Goal: Task Accomplishment & Management: Complete application form

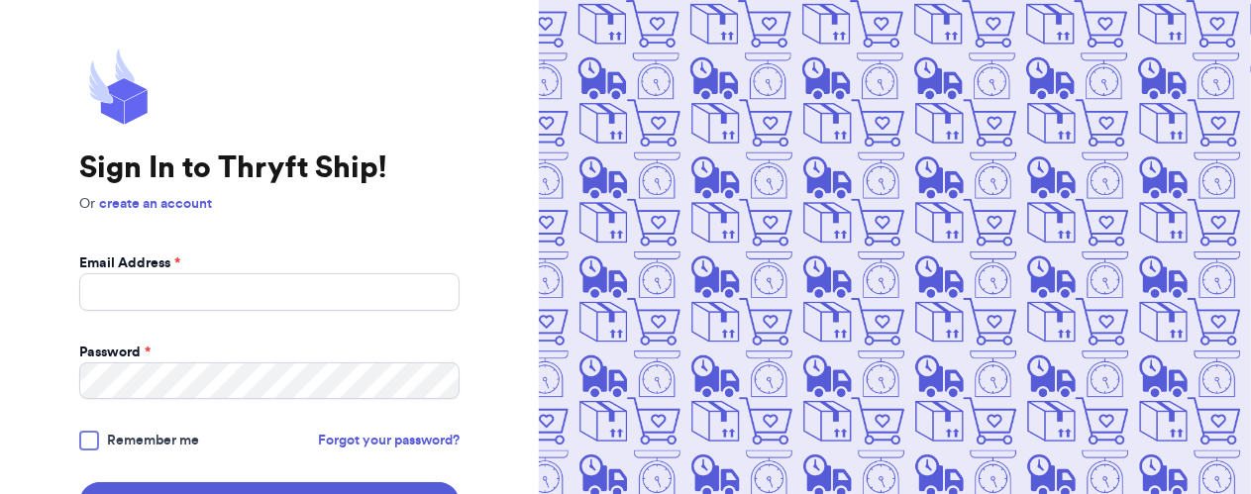
click at [376, 295] on input "Email Address *" at bounding box center [269, 292] width 380 height 38
type input "[EMAIL_ADDRESS][DOMAIN_NAME]"
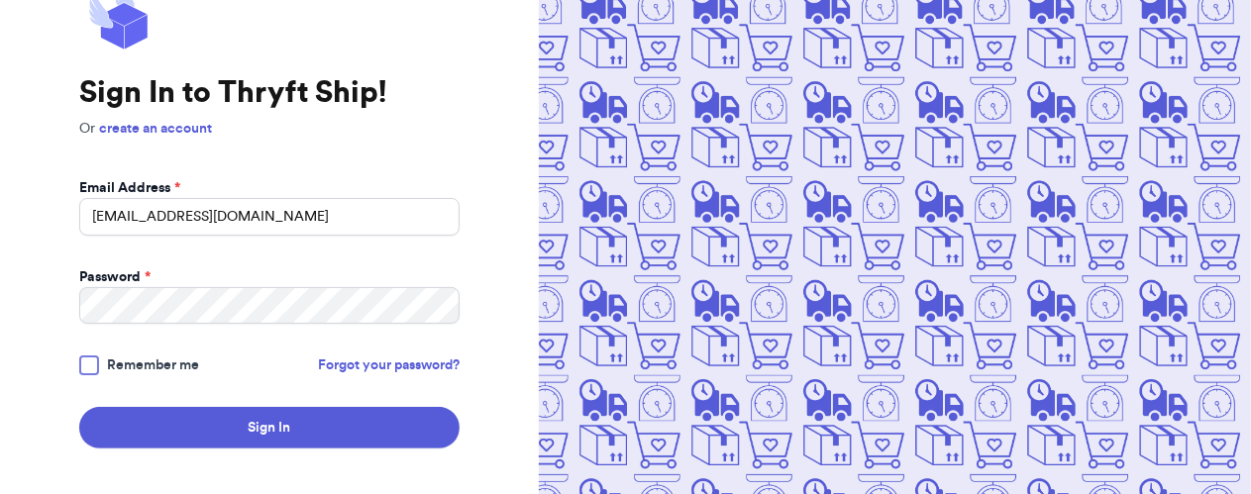
scroll to position [73, 0]
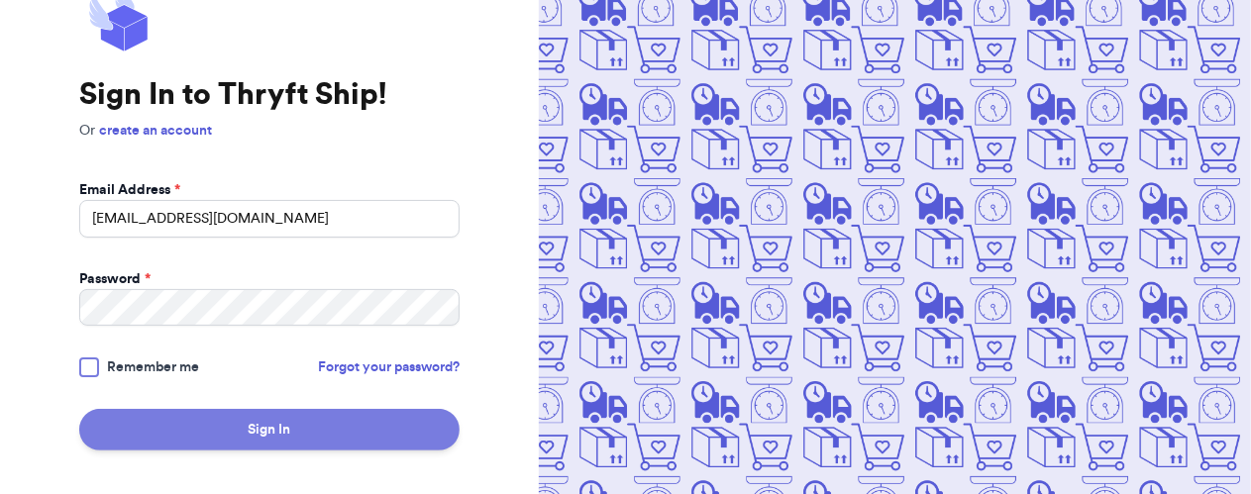
click at [327, 434] on button "Sign In" at bounding box center [269, 430] width 380 height 42
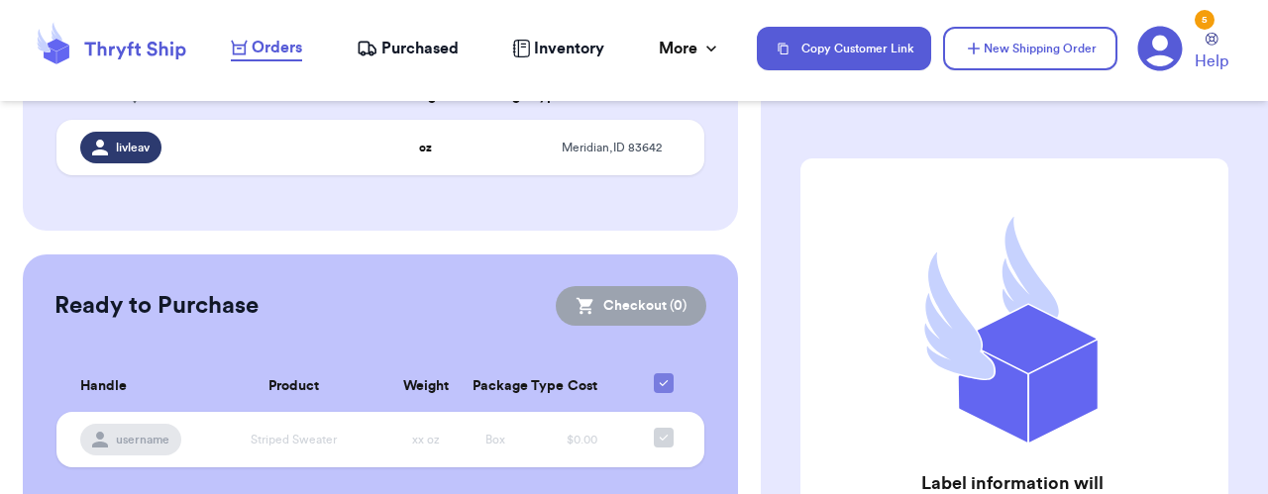
scroll to position [362, 0]
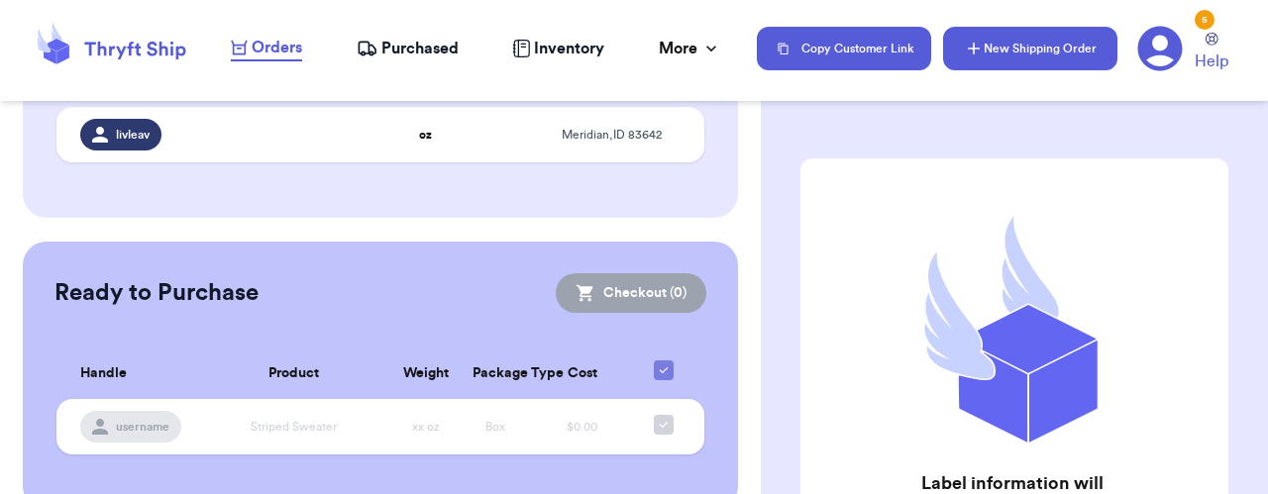
click at [1054, 48] on button "New Shipping Order" at bounding box center [1030, 49] width 174 height 44
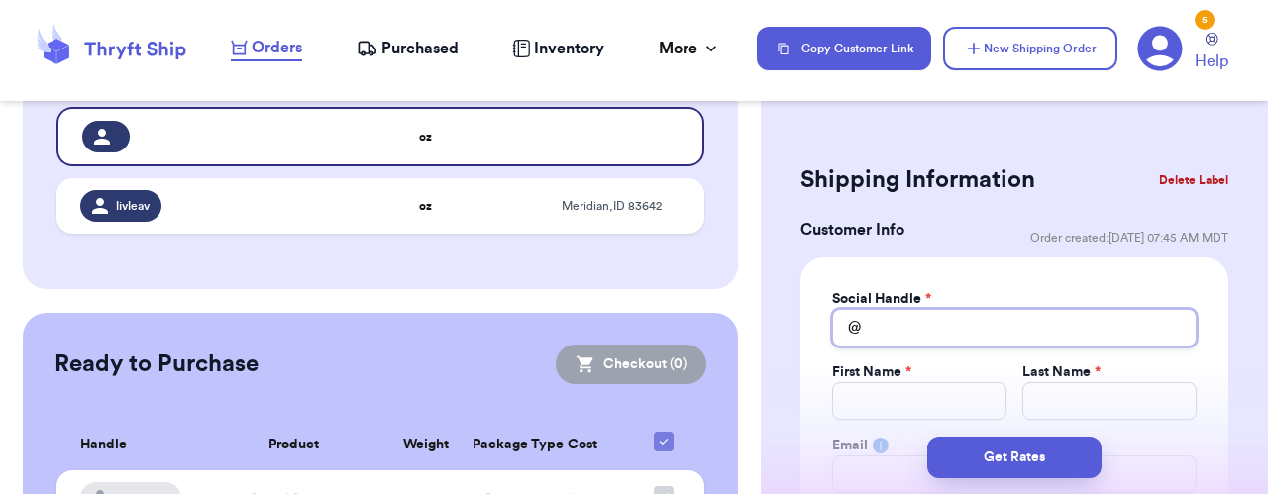
click at [958, 327] on input "Total Amount Paid" at bounding box center [1014, 328] width 364 height 38
type input "g"
type input "gu"
type input "gum"
type input "[PERSON_NAME]"
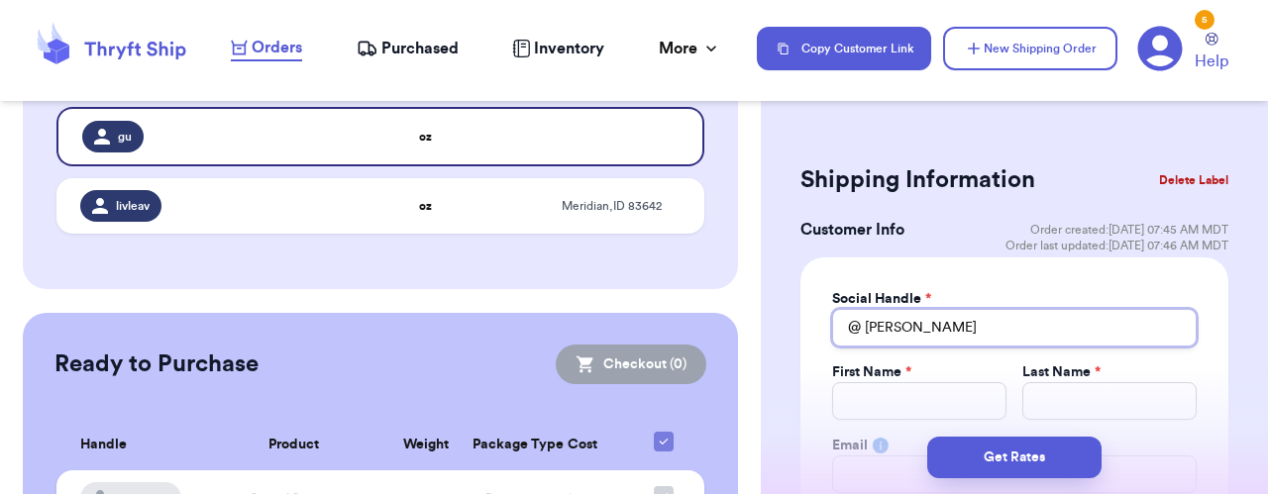
type input "gummy"
type input "gummyb"
type input "gummybe"
type input "gummybea"
type input "gummybear"
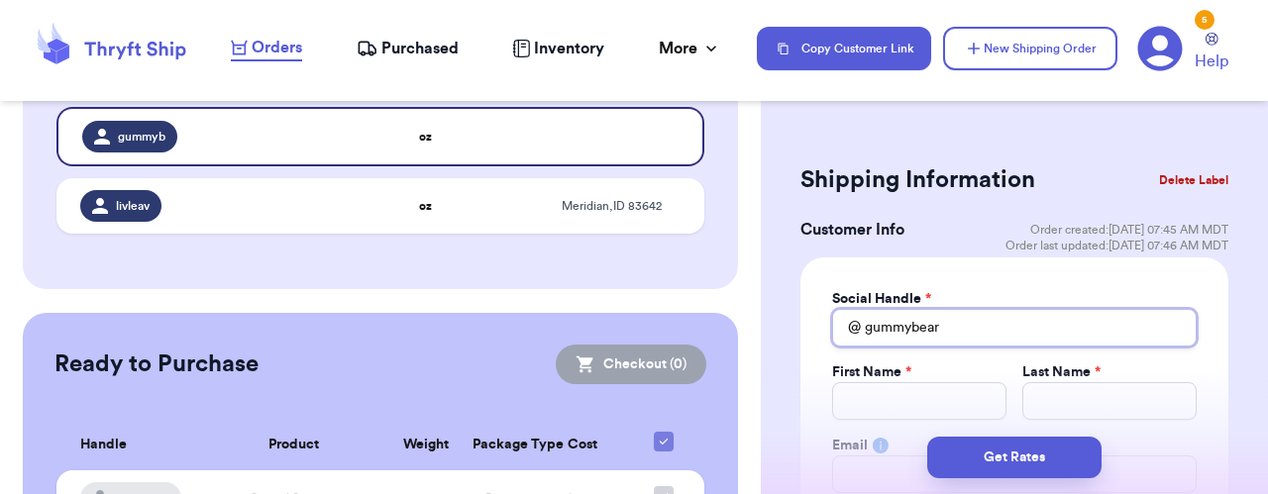
type input "gummybears"
type input "gummybearsa"
type input "gummybearsar"
type input "gummybearsare"
type input "gummybearsarey"
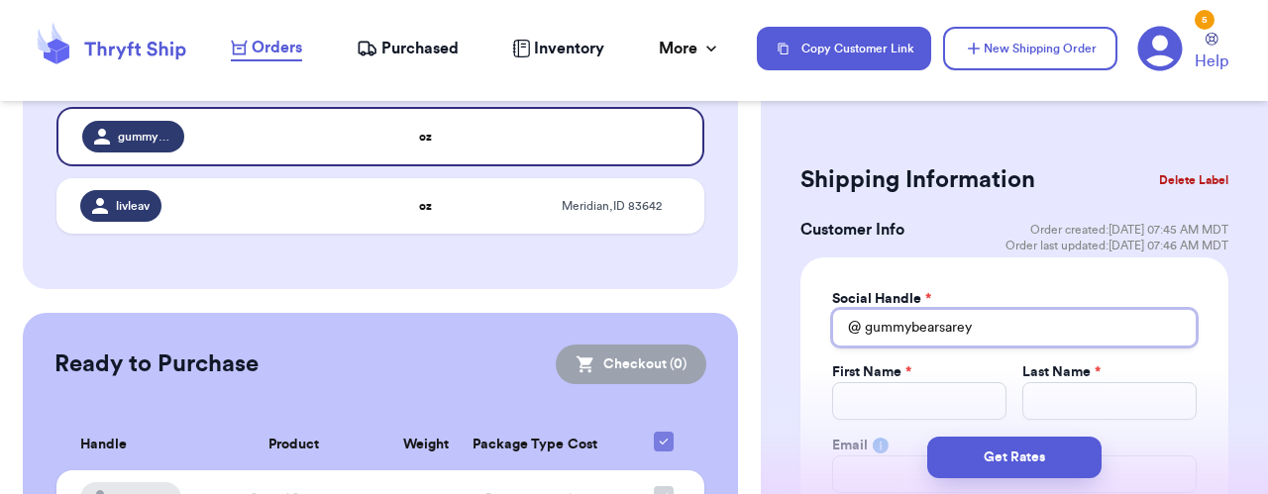
type input "gummybearsareyu"
type input "gummybearsareyum"
type input "gummybearsareyumm"
type input "gummybearsareyummy"
type input "gummybearsareyummy1"
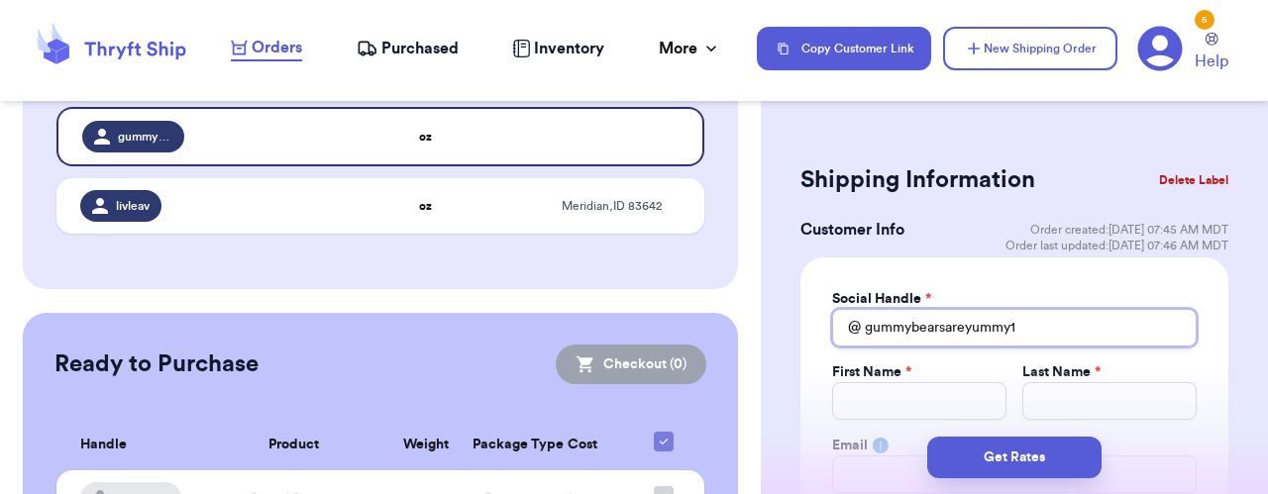
type input "gummybearsareyummy19"
type input "gummybearsareyummy197"
type input "gummybearsareyummy1973"
click at [957, 398] on input "Total Amount Paid" at bounding box center [919, 401] width 174 height 38
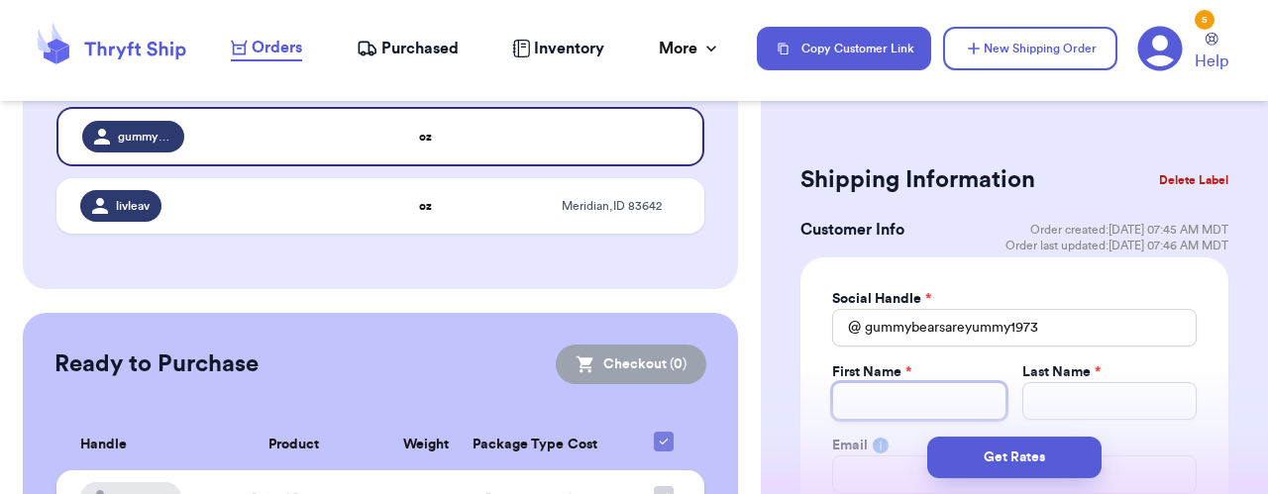
type input "M"
type input "Ma"
type input "Mar"
type input "Mari"
type input "[PERSON_NAME]"
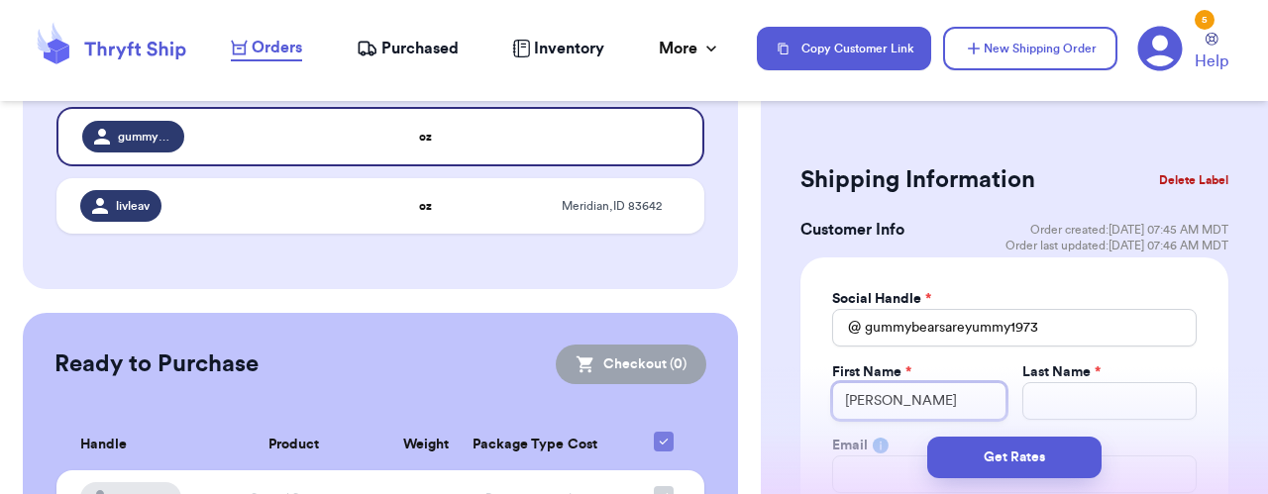
type input "[PERSON_NAME]"
click at [1101, 397] on input "Total Amount Paid" at bounding box center [1109, 401] width 174 height 38
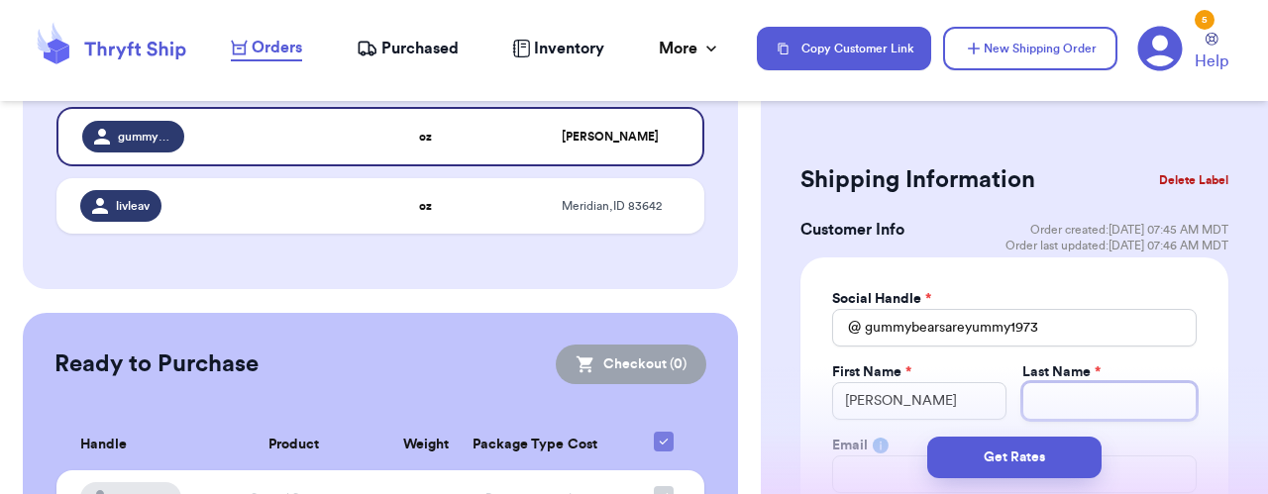
type input "L"
type input "Le"
type input "Lea"
type input "Leav"
type input "Leavi"
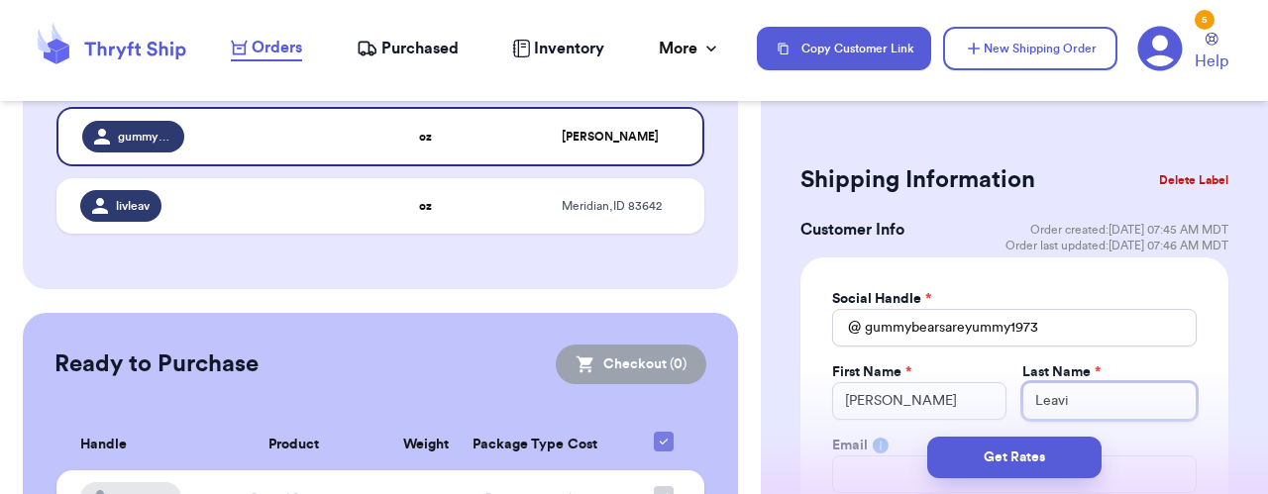
type input "Leavit"
type input "[PERSON_NAME]"
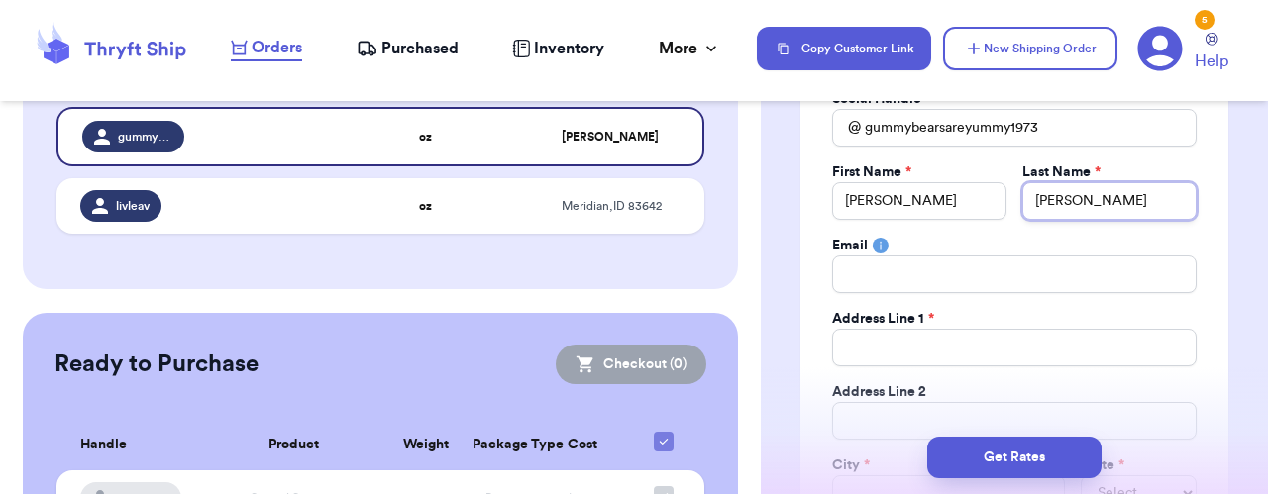
scroll to position [198, 0]
type input "[PERSON_NAME]"
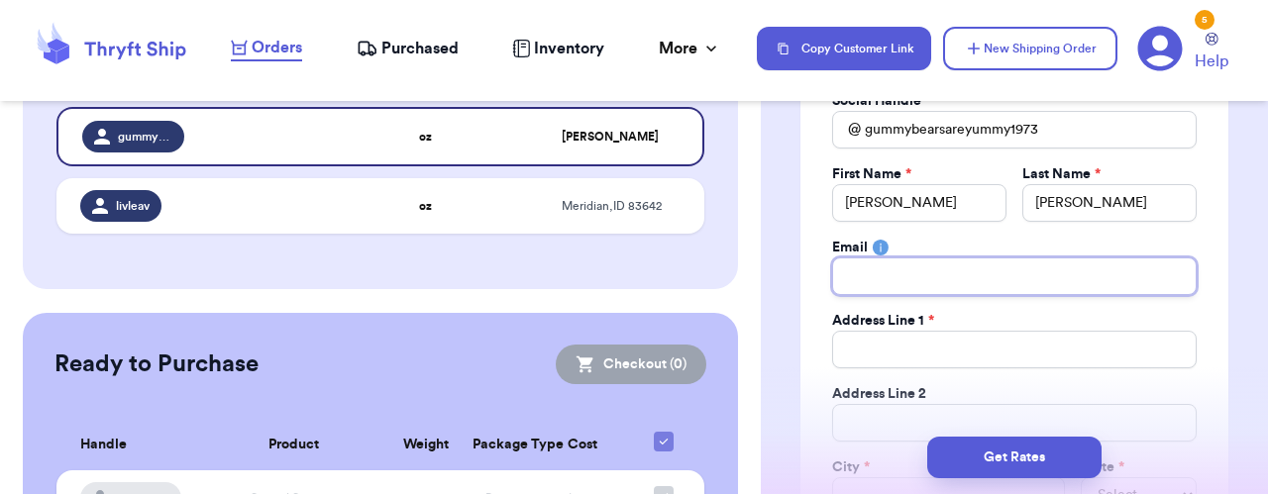
click at [909, 273] on input "Total Amount Paid" at bounding box center [1014, 276] width 364 height 38
type input "m"
type input "mp"
type input "mpl"
type input "mple"
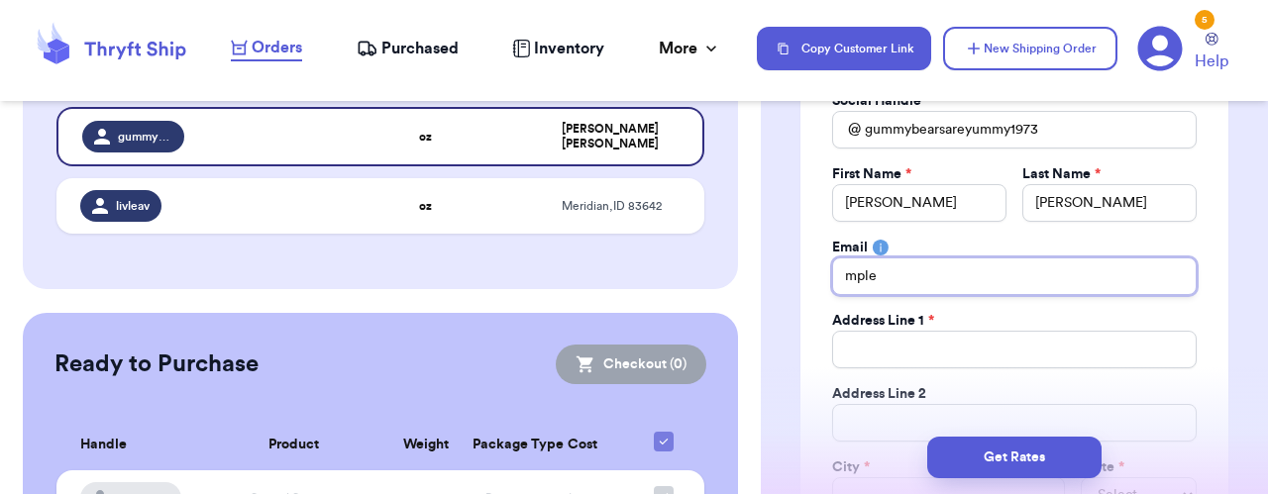
type input "mplea"
type input "mpleav"
type input "mpleavv"
type input "mpleav"
type input "mpleavi"
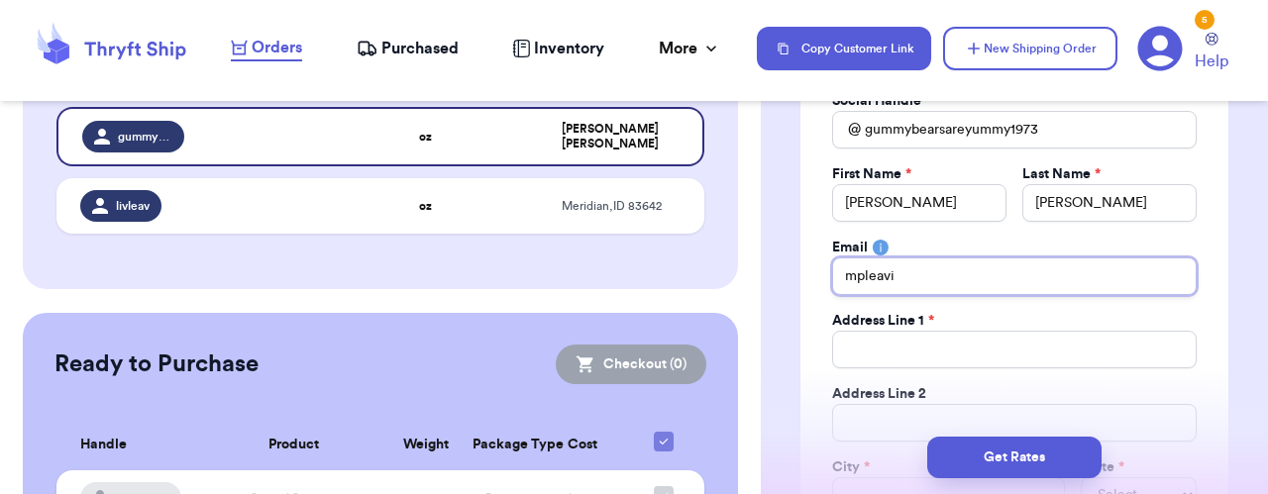
type input "mpleavit"
type input "mpleavitt"
type input "mpleavitt@"
type input "mpleavitt@g"
type input "mpleavitt@gm"
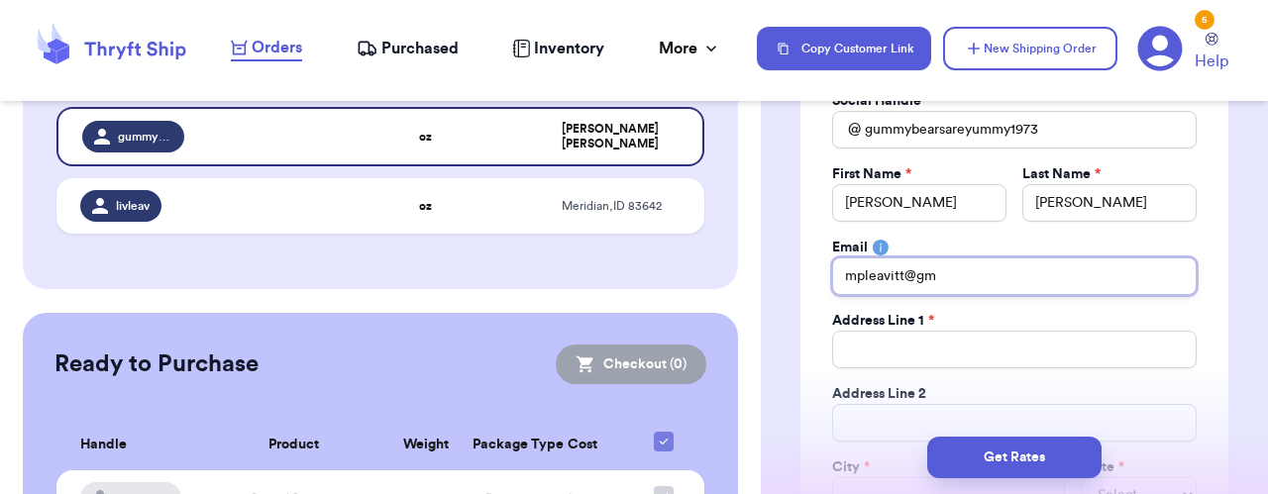
type input "mpleavitt@gma"
type input "mpleavitt@gmai"
type input "[EMAIL_ADDRESS]"
type input "[EMAIL_ADDRESS]."
type input "mpleavitt@gmail.c"
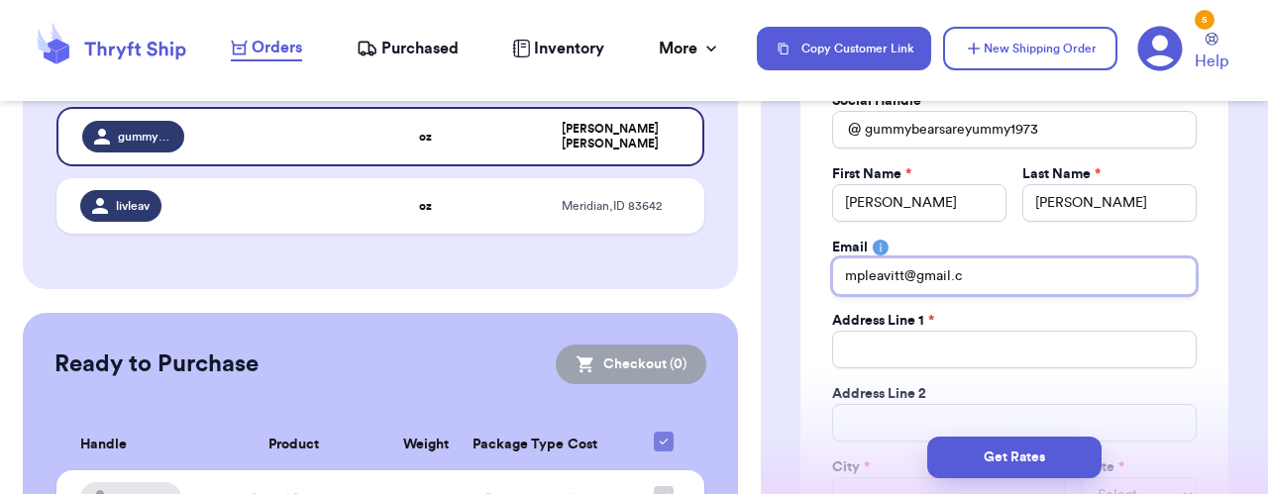
type input "[EMAIL_ADDRESS][DOMAIN_NAME]"
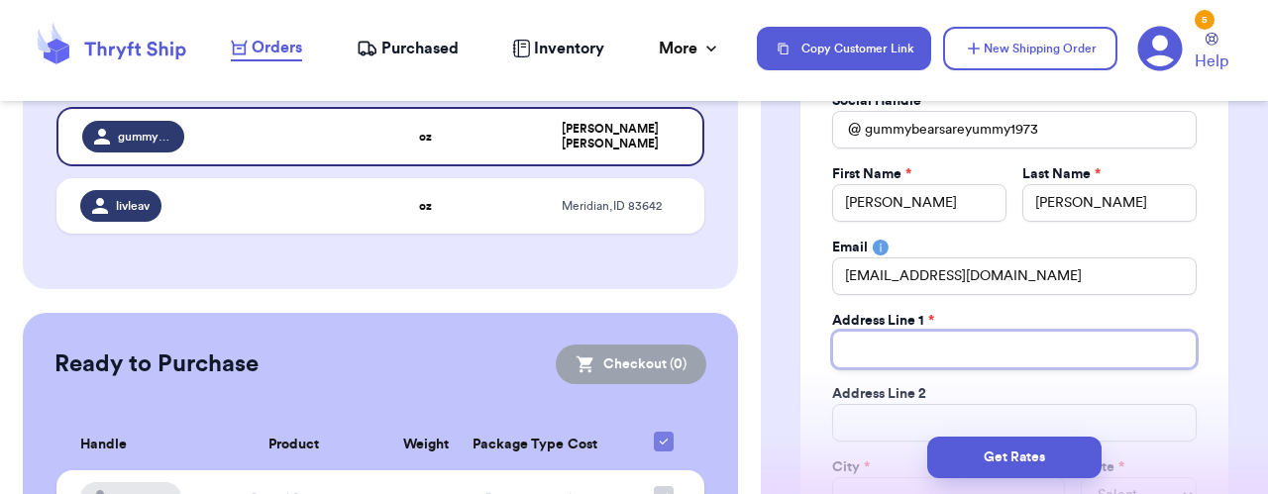
click at [1040, 353] on input "Total Amount Paid" at bounding box center [1014, 350] width 364 height 38
type input "2"
type input "28"
type input "282"
type input "2827"
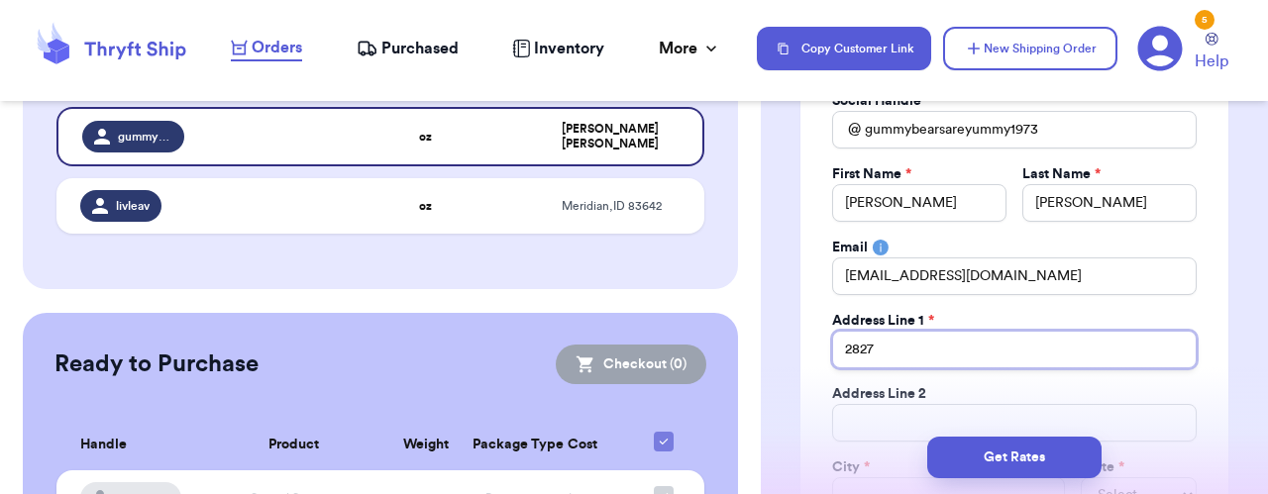
type input "2827"
type input "2827 E"
type input "2827 E 1"
type input "2827 E 11"
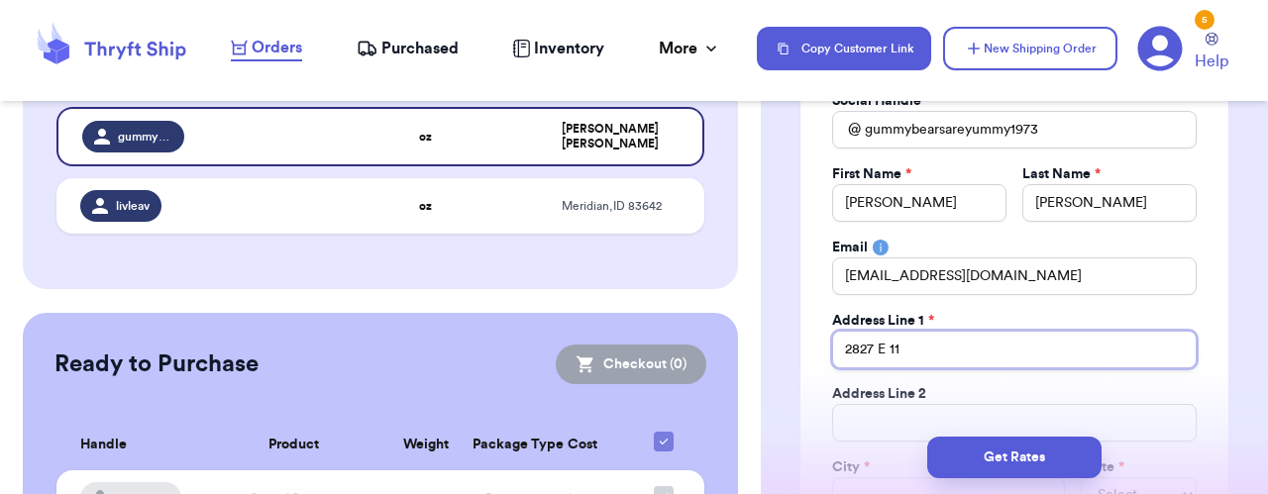
type input "2827 E 114"
type input "2827 E 1140"
type input "2827 E 1140 S"
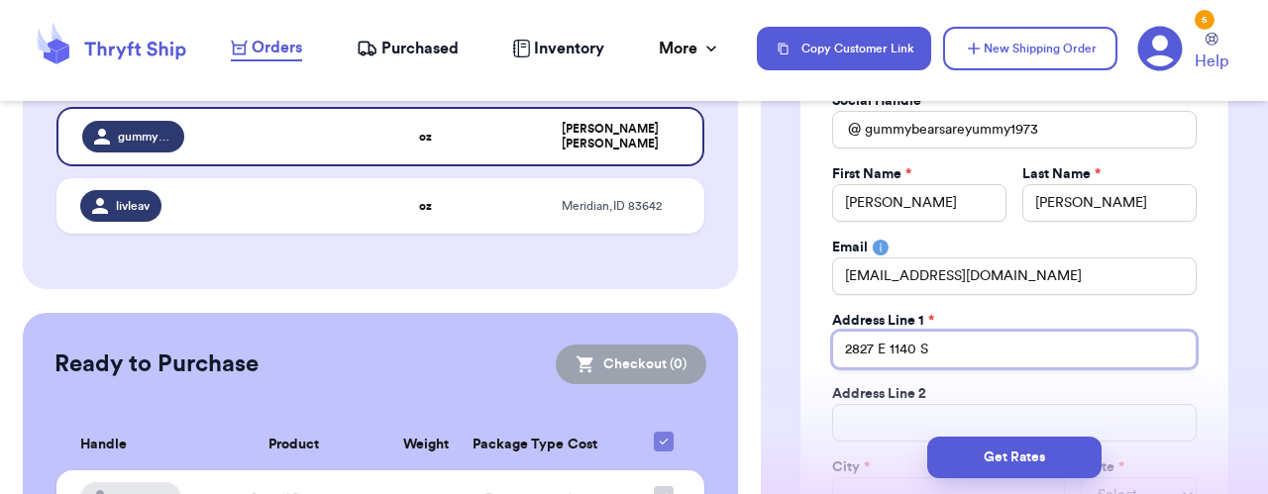
type input "2827 E 1140 S S"
type input "2827 E 1140 S"
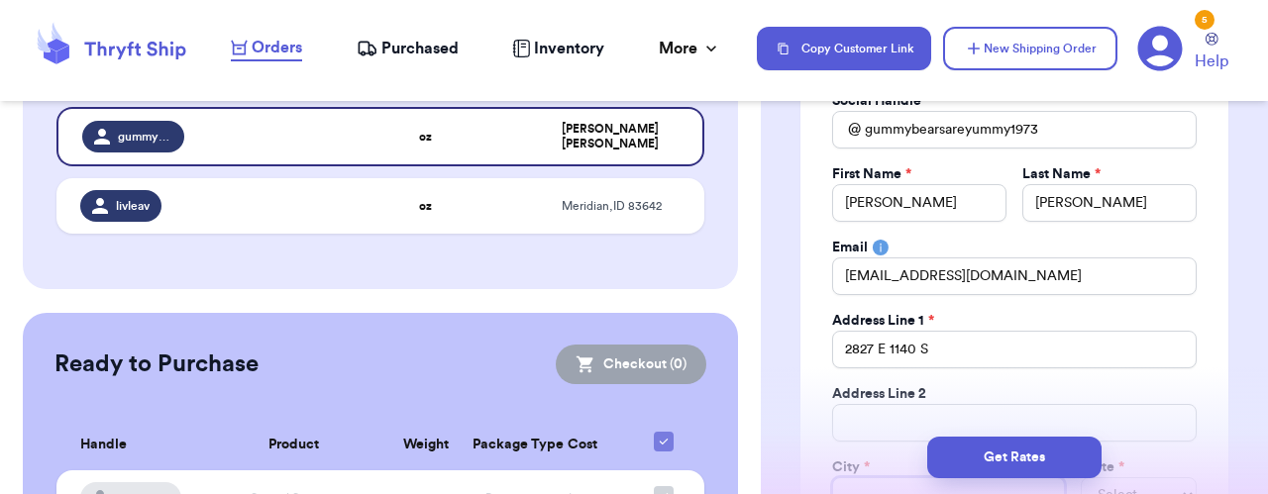
scroll to position [214, 0]
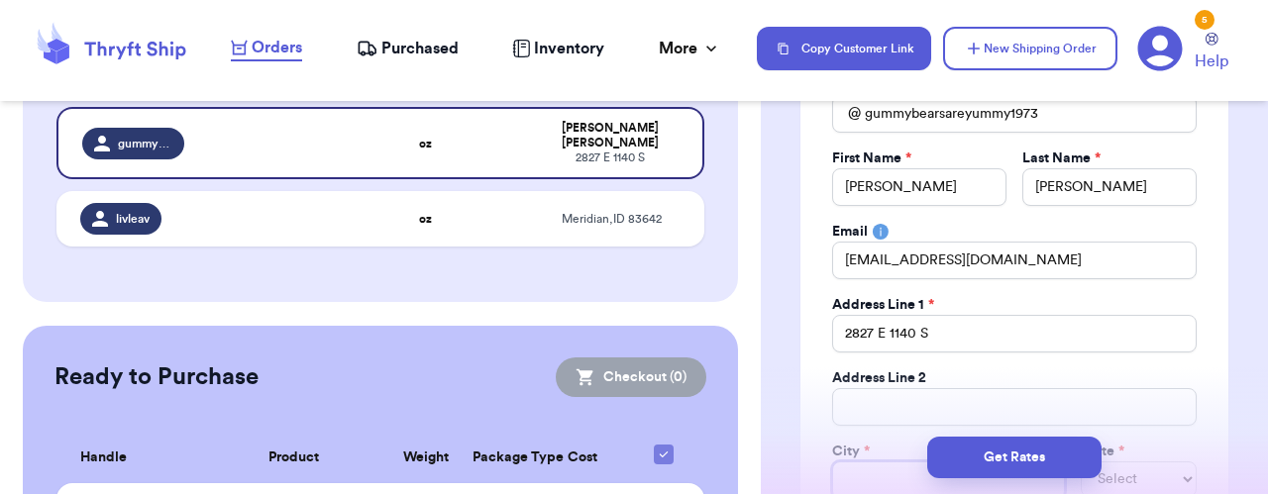
type input "S"
type input "St"
type input "St G"
type input "St Ge"
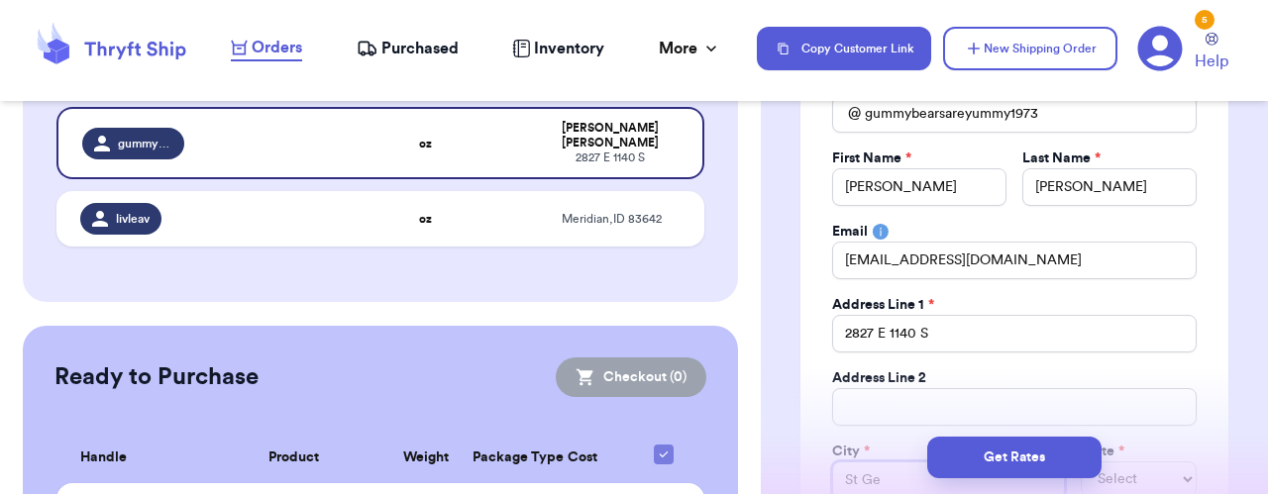
type input "St Geo"
type input "St Geor"
type input "St Georg"
type input "St [PERSON_NAME]"
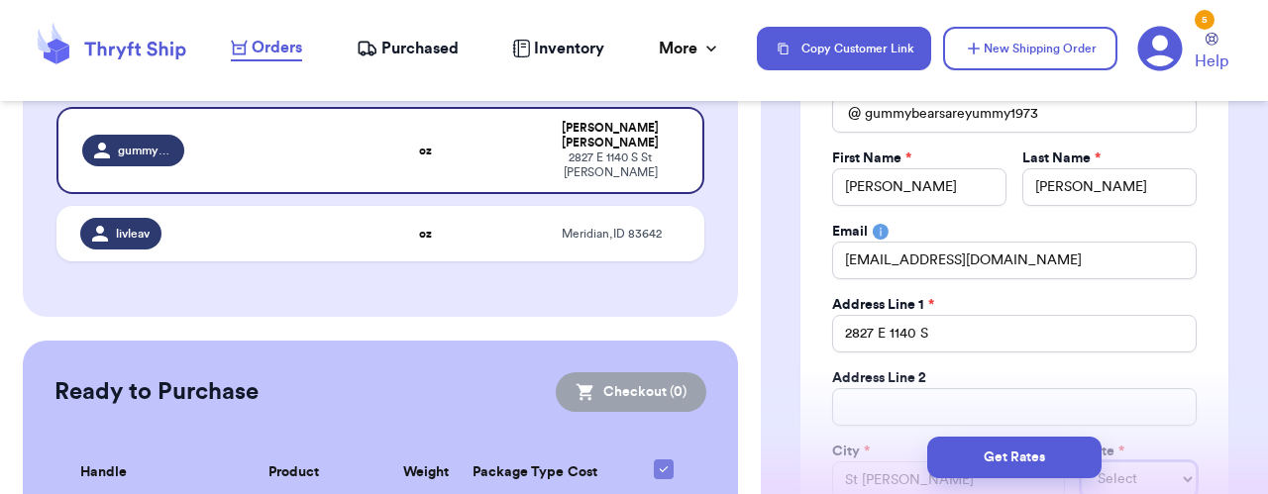
select select "UT"
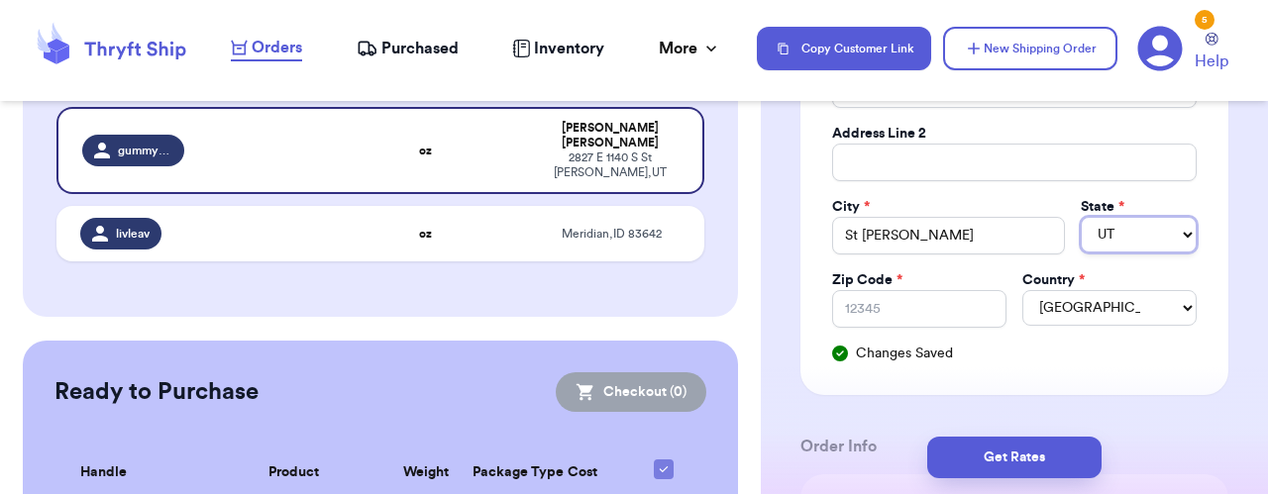
scroll to position [462, 0]
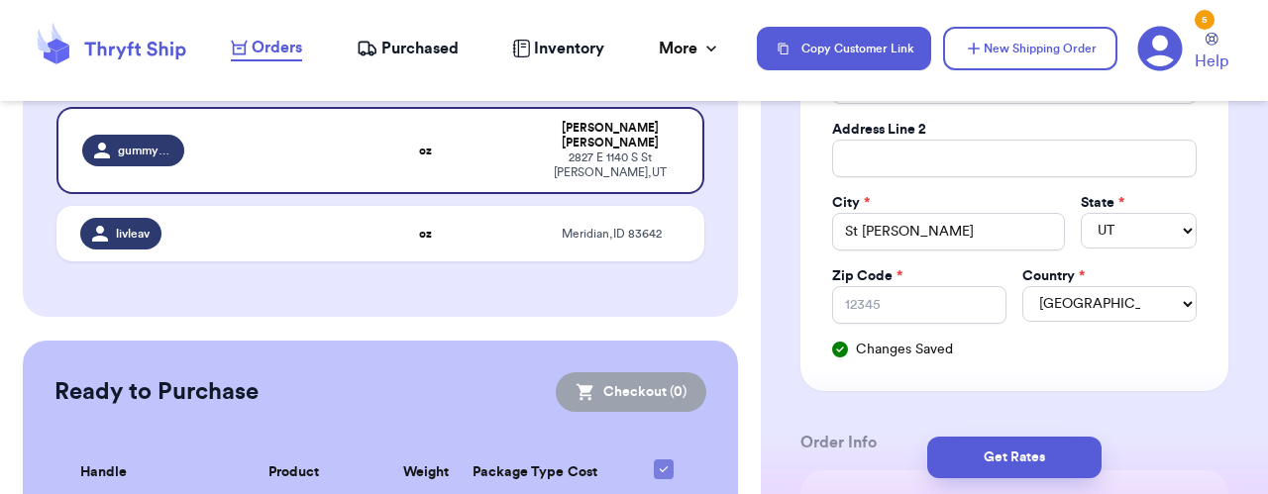
click at [938, 305] on input "Zip Code *" at bounding box center [919, 305] width 174 height 38
type input "8"
type input "84"
type input "847"
type input "8479"
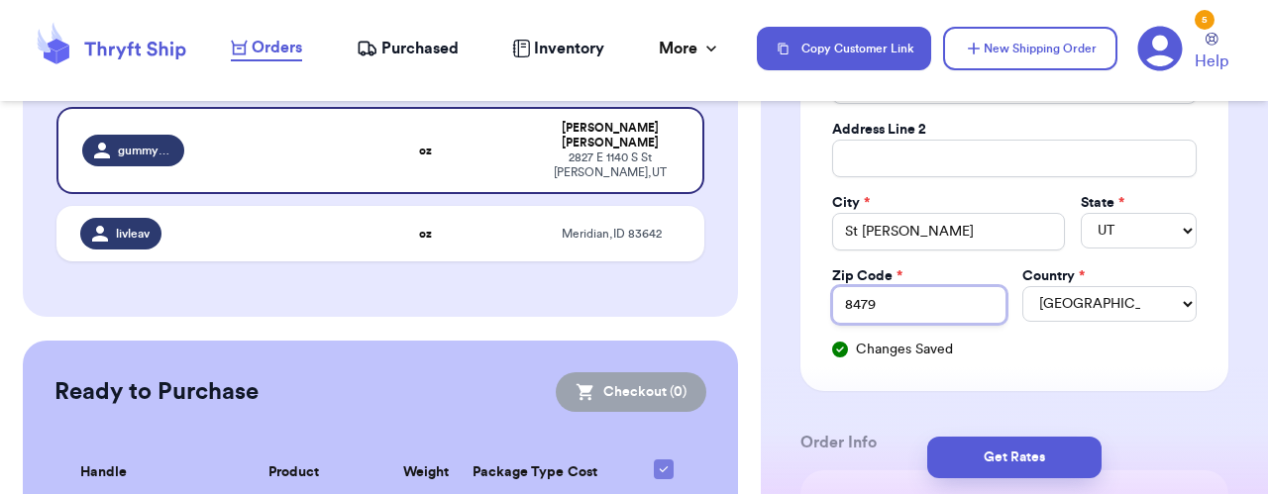
type input "84790"
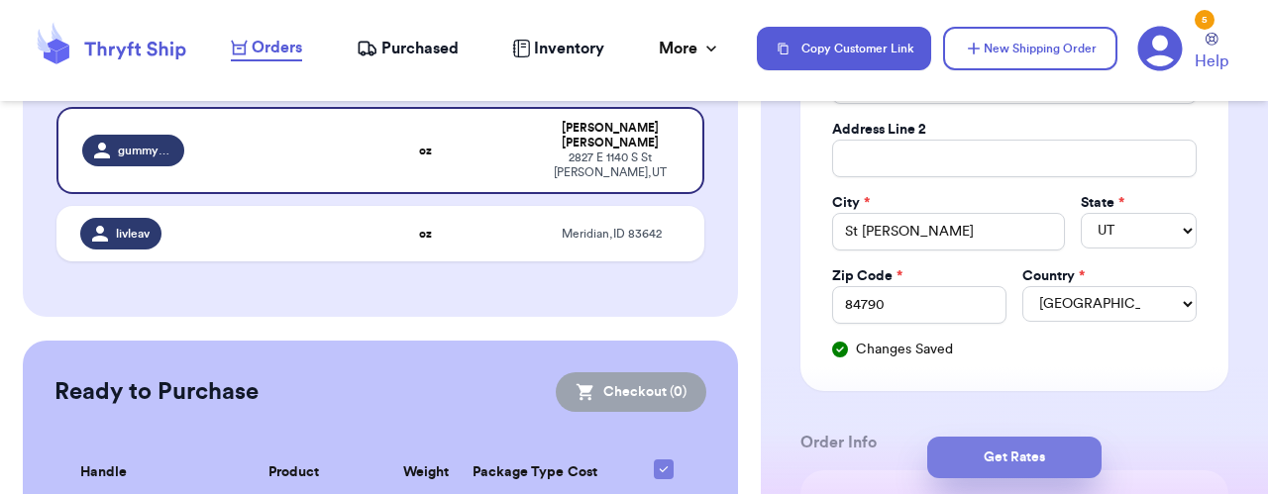
click at [1044, 457] on button "Get Rates" at bounding box center [1014, 458] width 174 height 42
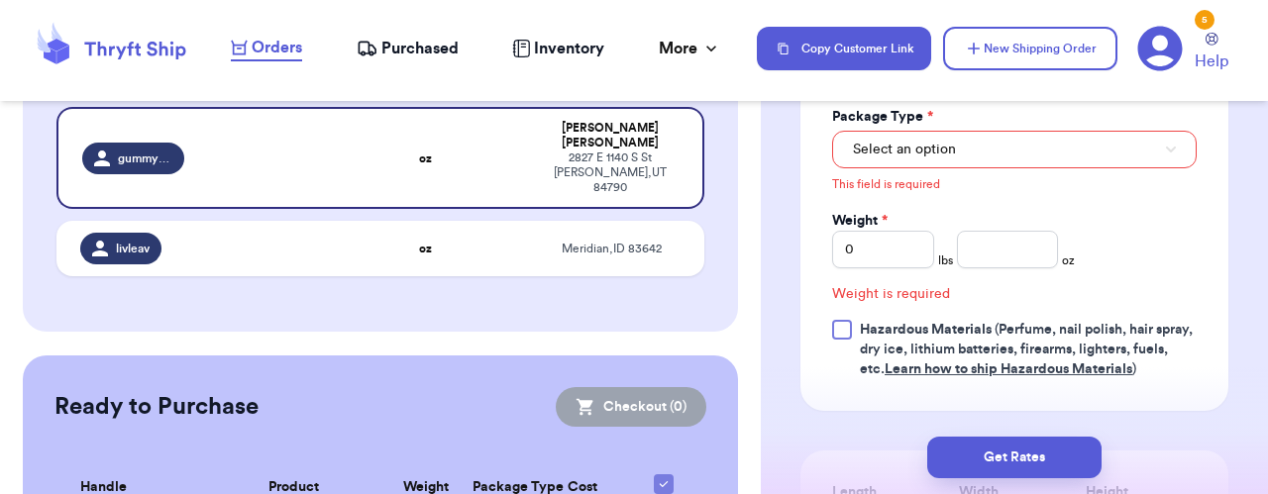
click at [1098, 155] on button "Select an option" at bounding box center [1014, 150] width 364 height 38
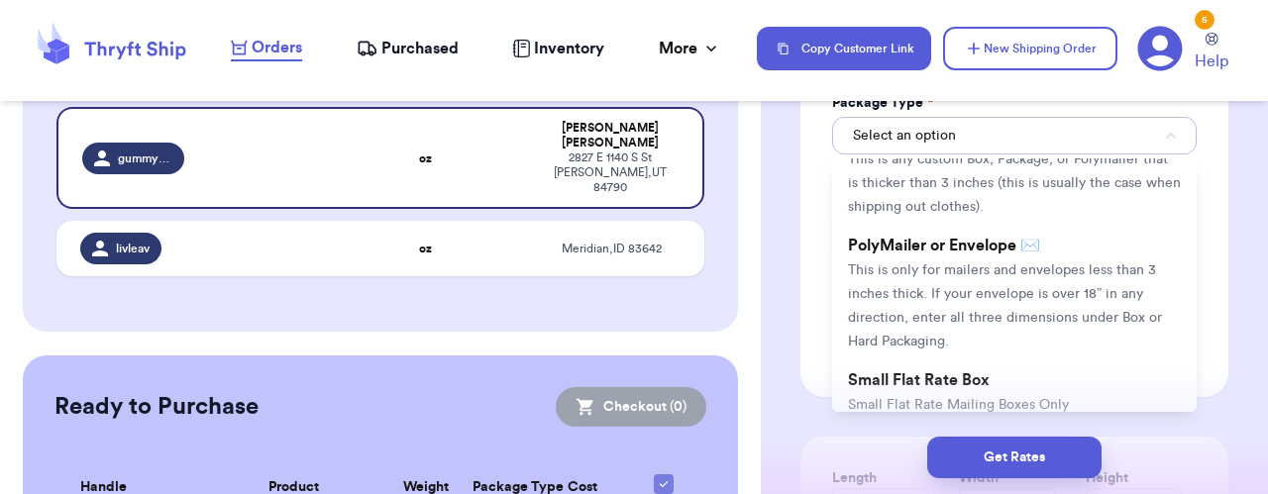
scroll to position [82, 0]
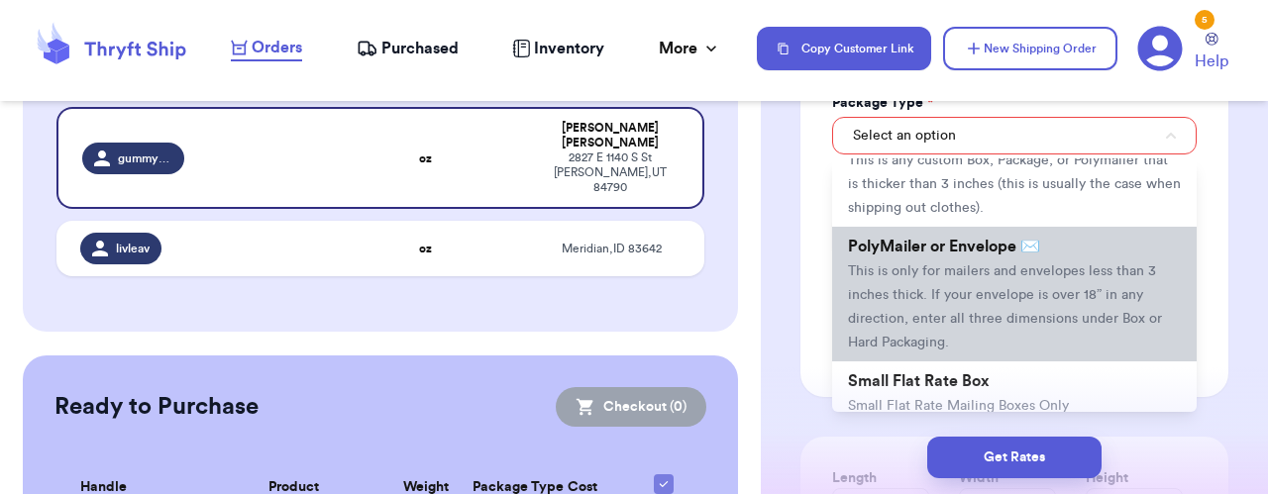
click at [1081, 293] on span "This is only for mailers and envelopes less than 3 inches thick. If your envelo…" at bounding box center [1005, 306] width 314 height 85
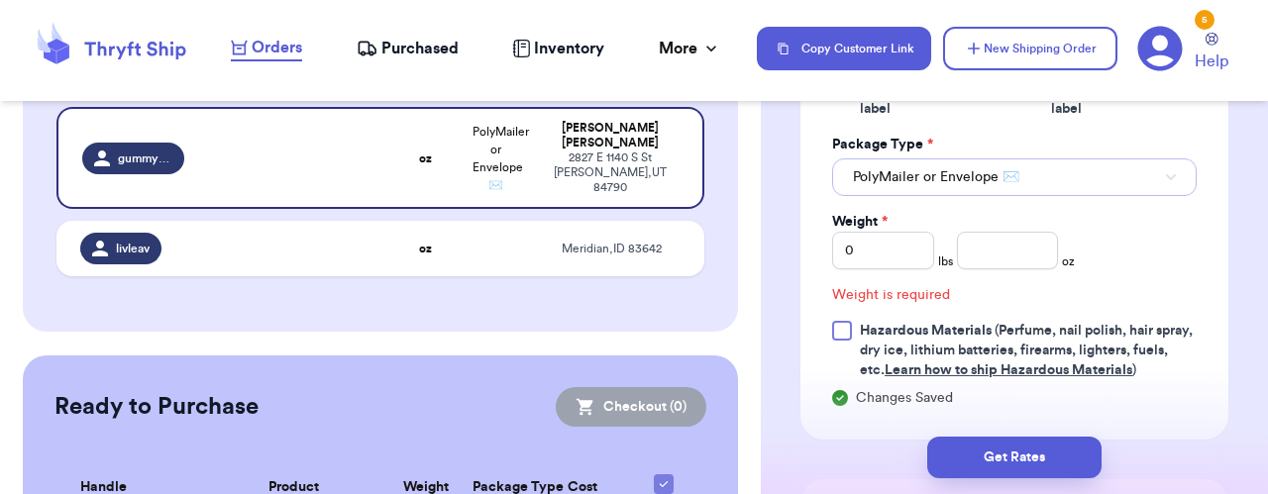
click at [1083, 186] on button "PolyMailer or Envelope ✉️" at bounding box center [1014, 177] width 364 height 38
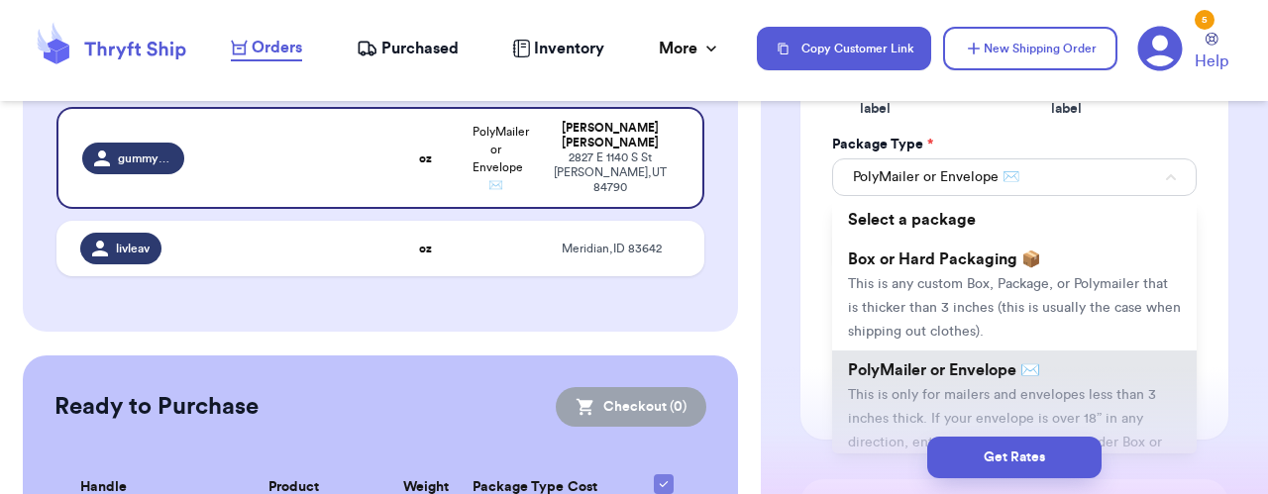
click at [1209, 253] on div "Print item name on label Print username on label Package Type * PolyMailer or E…" at bounding box center [1014, 244] width 428 height 392
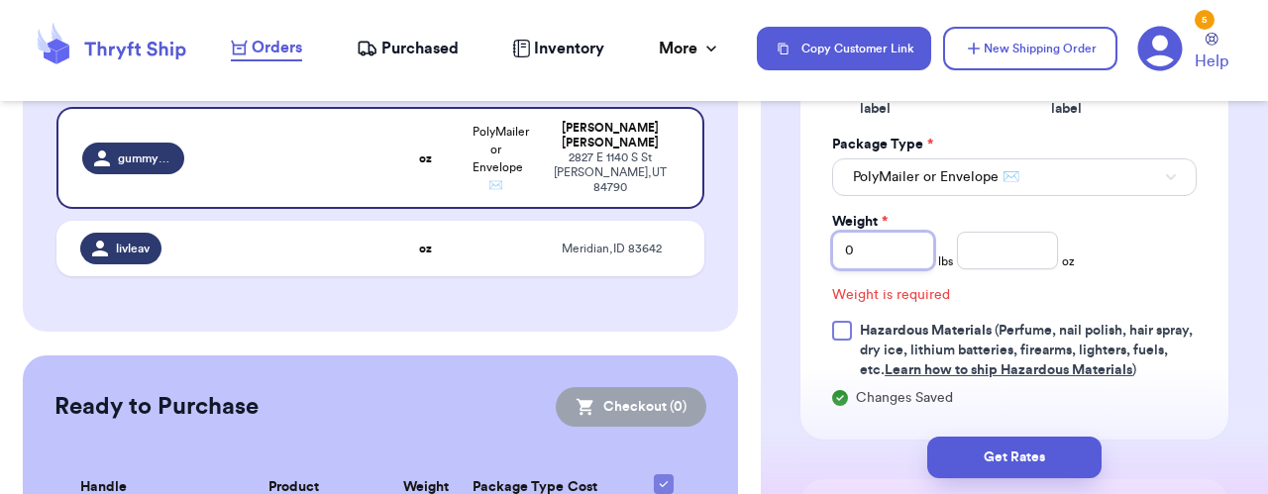
click at [882, 249] on input "0" at bounding box center [883, 251] width 102 height 38
click at [1010, 254] on input "number" at bounding box center [1008, 251] width 102 height 38
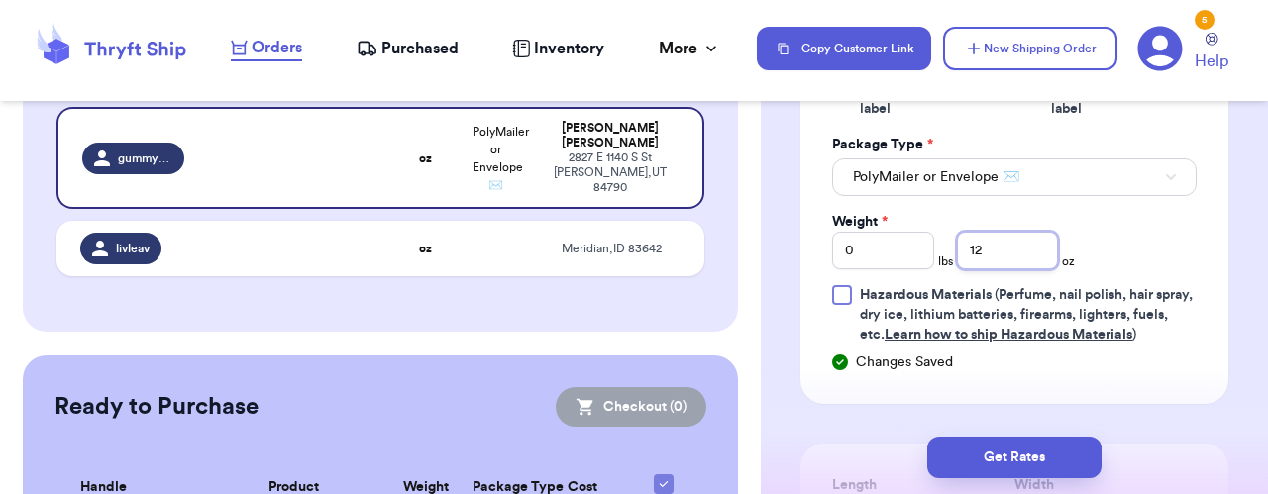
type input "12"
click at [875, 254] on input "0" at bounding box center [883, 251] width 102 height 38
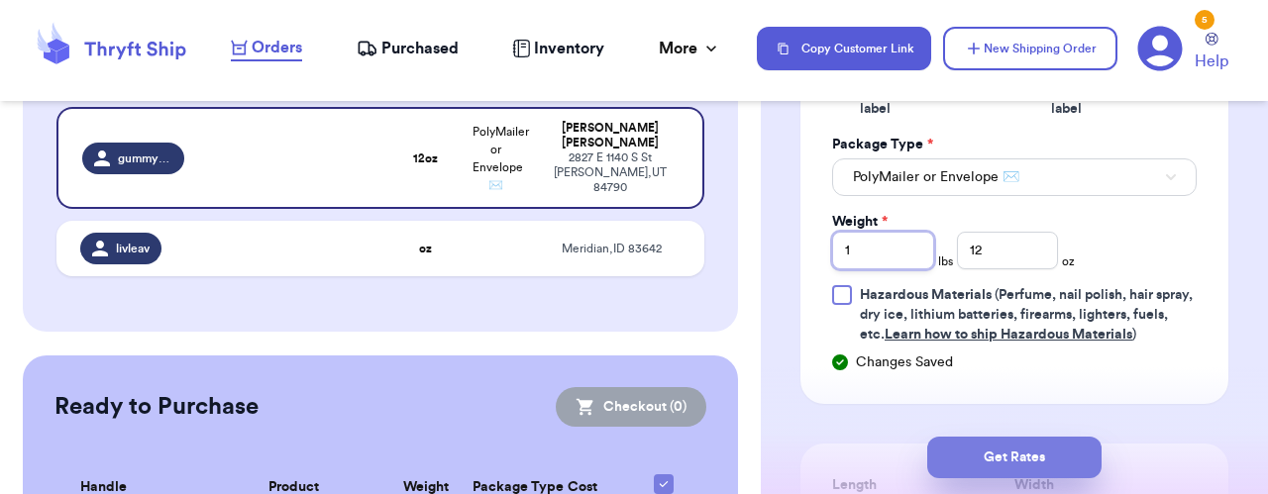
type input "1"
click at [1028, 457] on button "Get Rates" at bounding box center [1014, 458] width 174 height 42
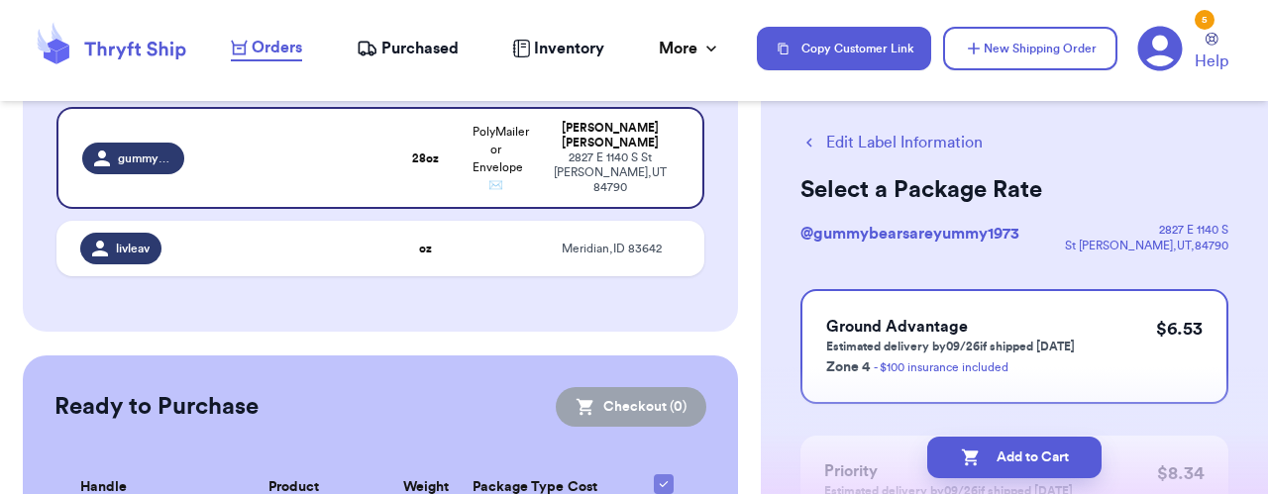
scroll to position [29, 0]
